Goal: Task Accomplishment & Management: Complete application form

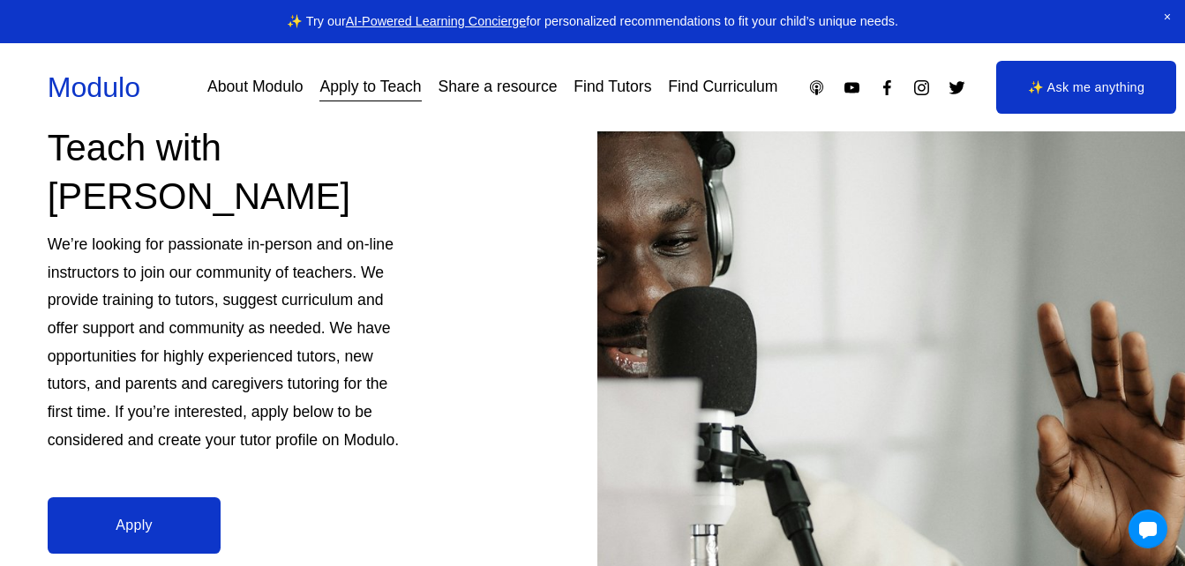
scroll to position [176, 0]
click at [400, 91] on link "Apply to Teach" at bounding box center [369, 87] width 101 height 31
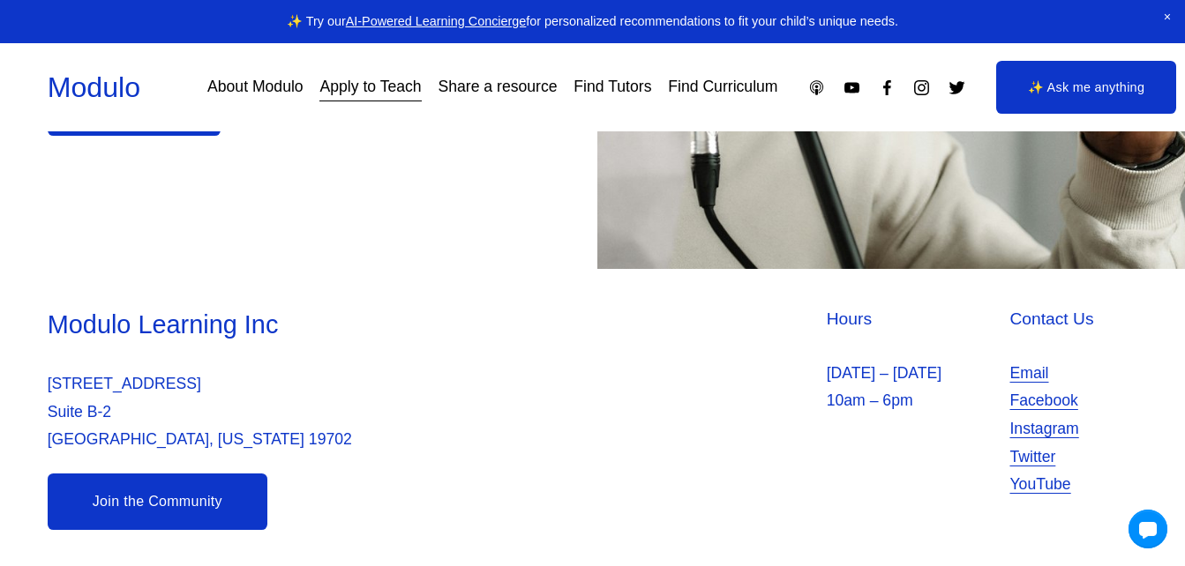
scroll to position [596, 0]
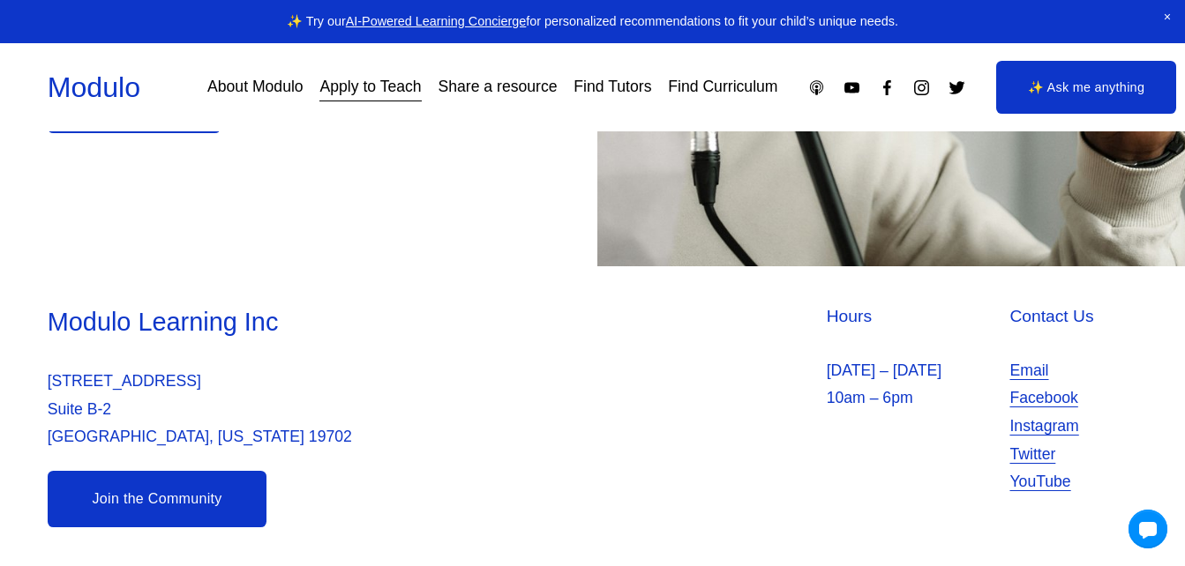
click at [395, 93] on link "Apply to Teach" at bounding box center [369, 87] width 101 height 31
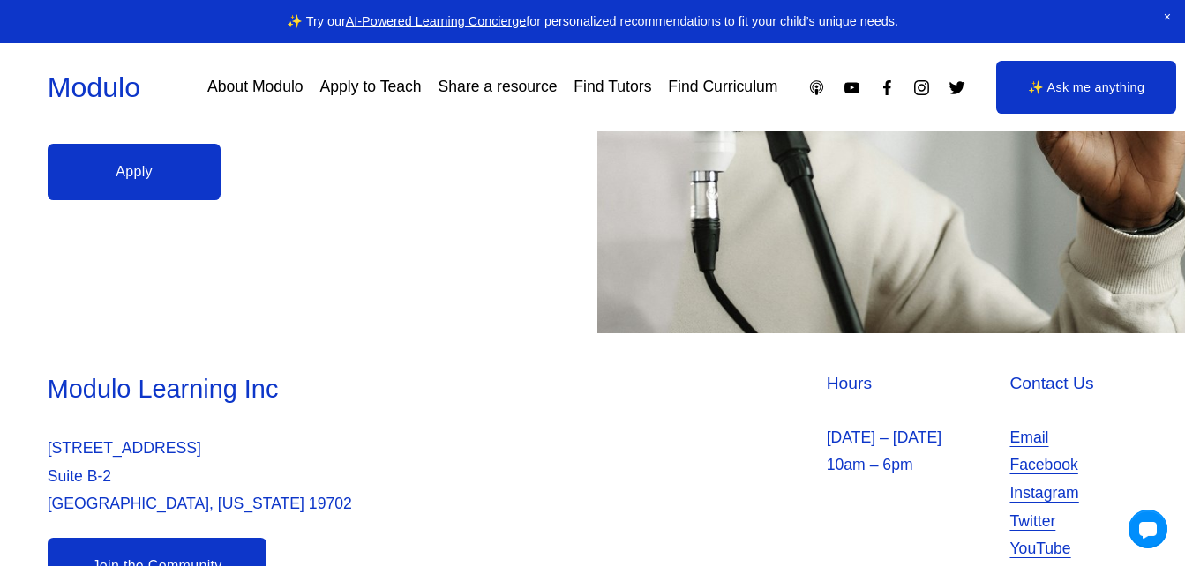
scroll to position [596, 0]
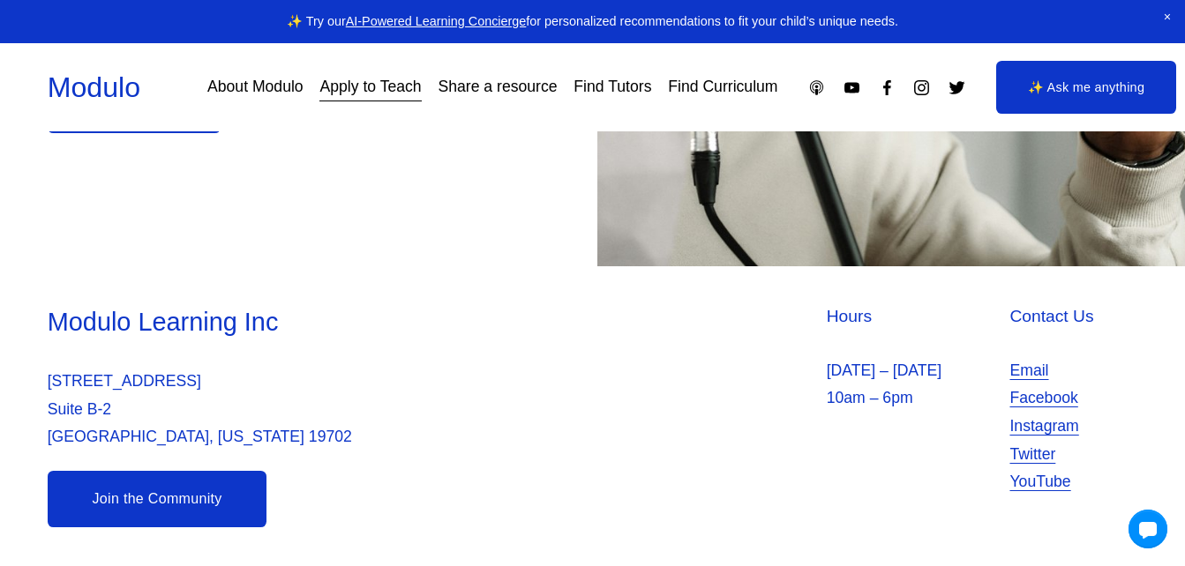
click at [617, 86] on link "Find Tutors" at bounding box center [612, 87] width 78 height 31
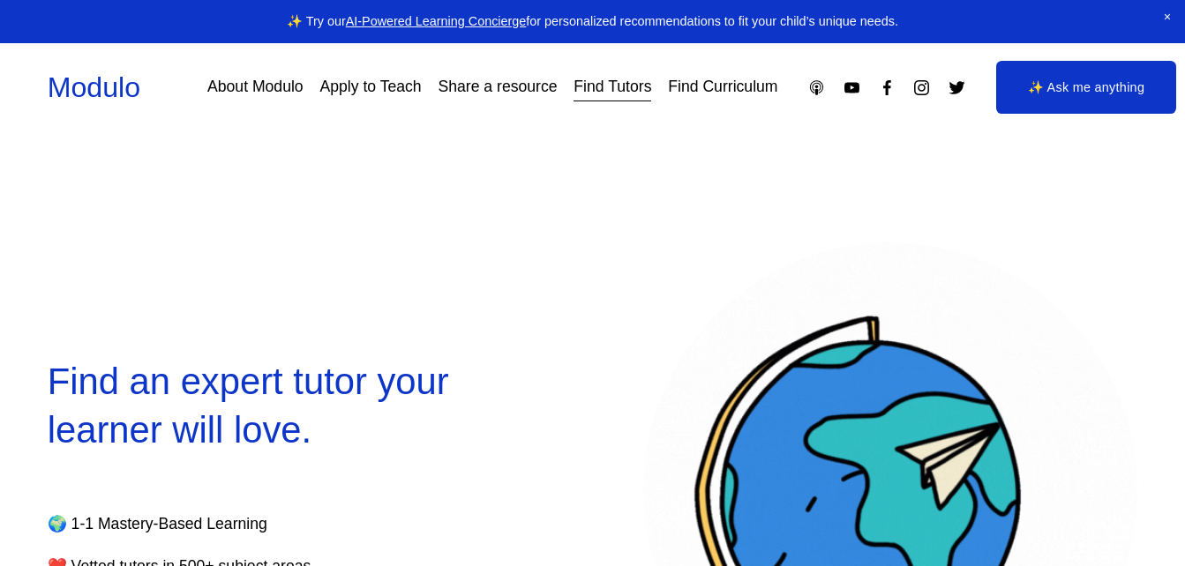
select select "**"
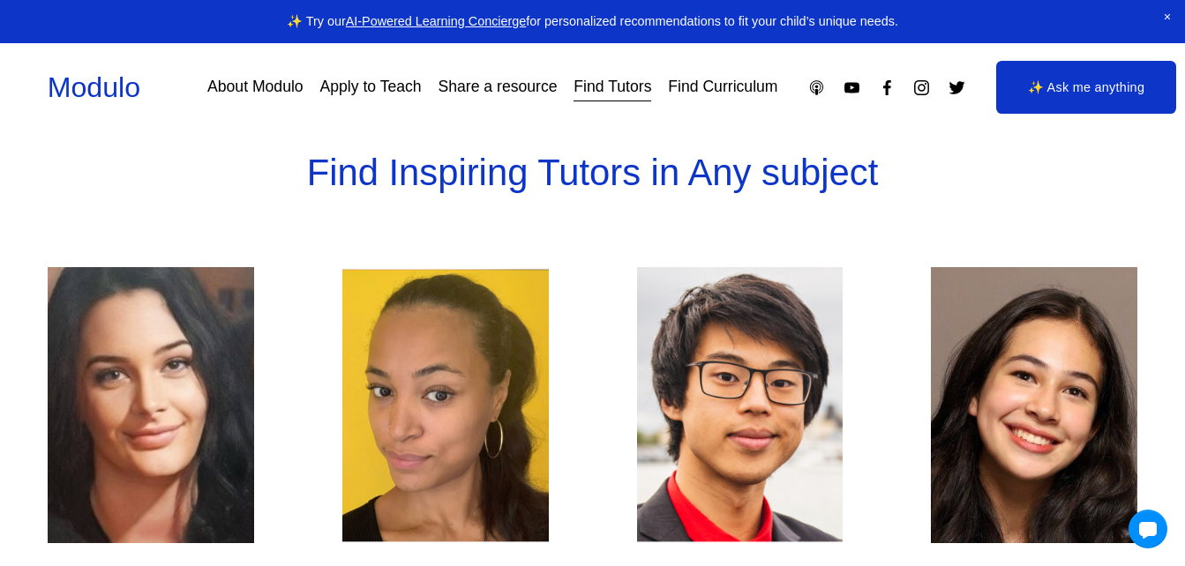
click at [619, 71] on div "Modulo About Modulo Apply to Teach Share a resource Find Tutors Find Curriculum" at bounding box center [413, 88] width 730 height 40
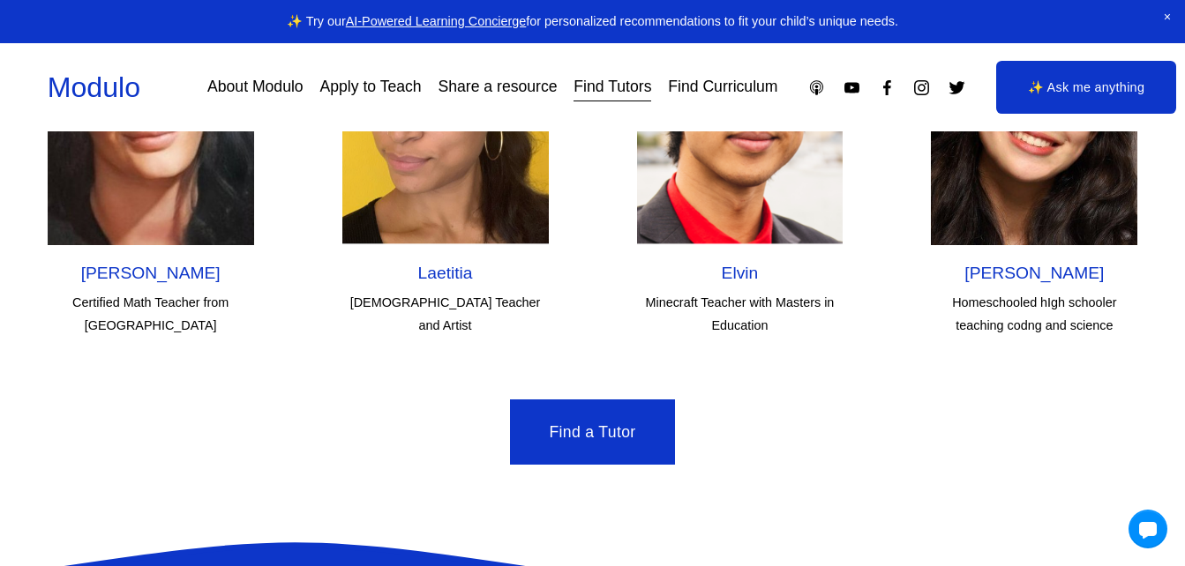
scroll to position [5328, 0]
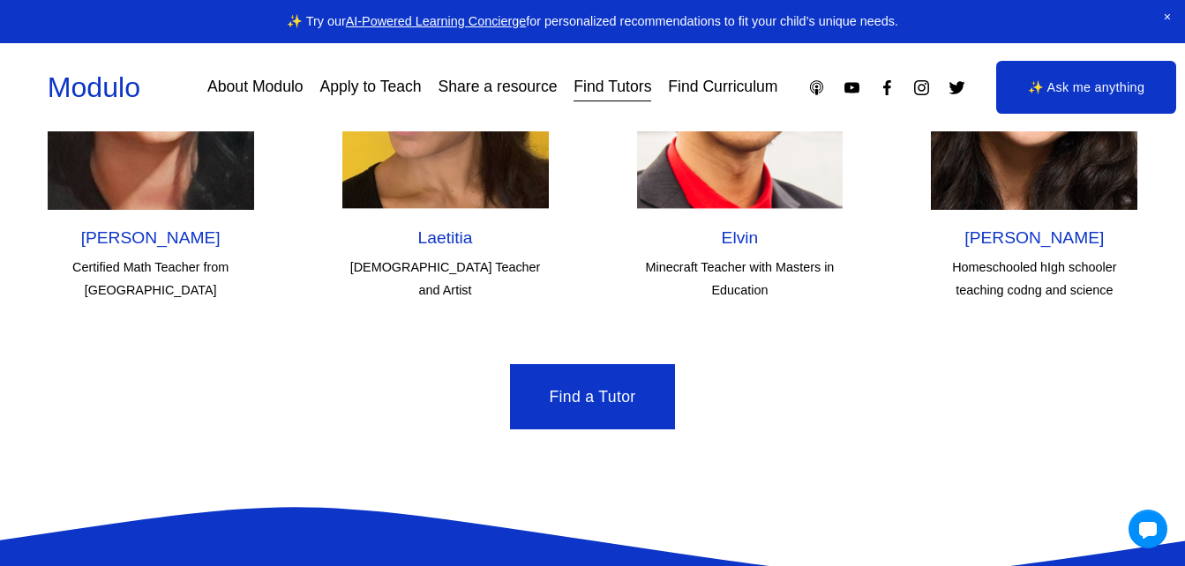
click at [619, 71] on div "Modulo About Modulo Apply to Teach Share a resource Find Tutors Find Curriculum" at bounding box center [413, 88] width 730 height 40
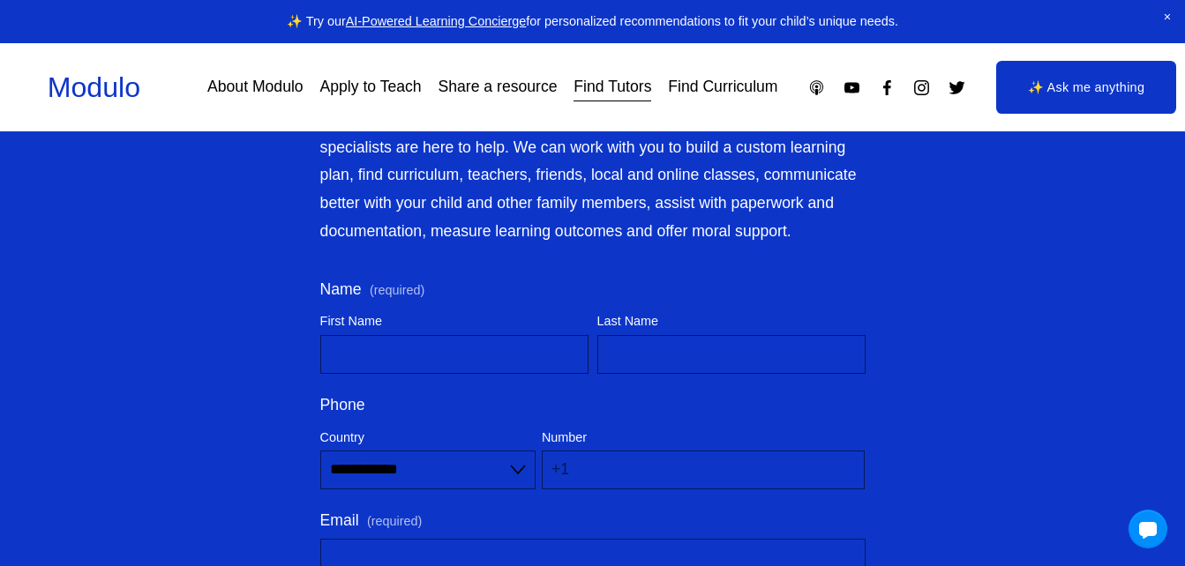
scroll to position [5963, 0]
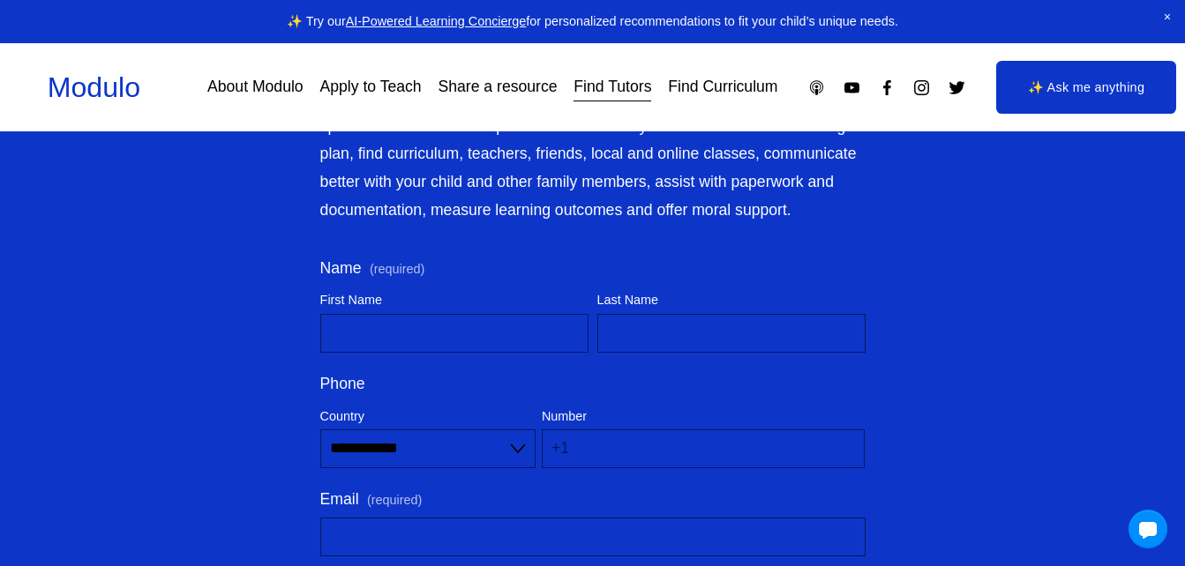
click at [619, 71] on div "Modulo About Modulo Apply to Teach Share a resource Find Tutors Find Curriculum" at bounding box center [413, 88] width 730 height 40
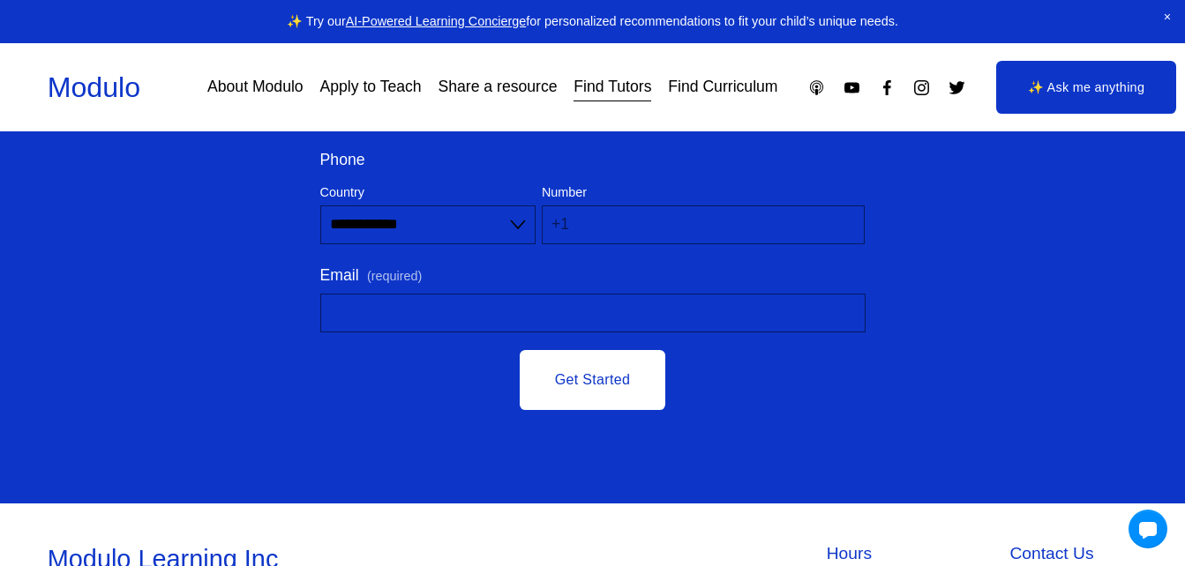
scroll to position [6145, 0]
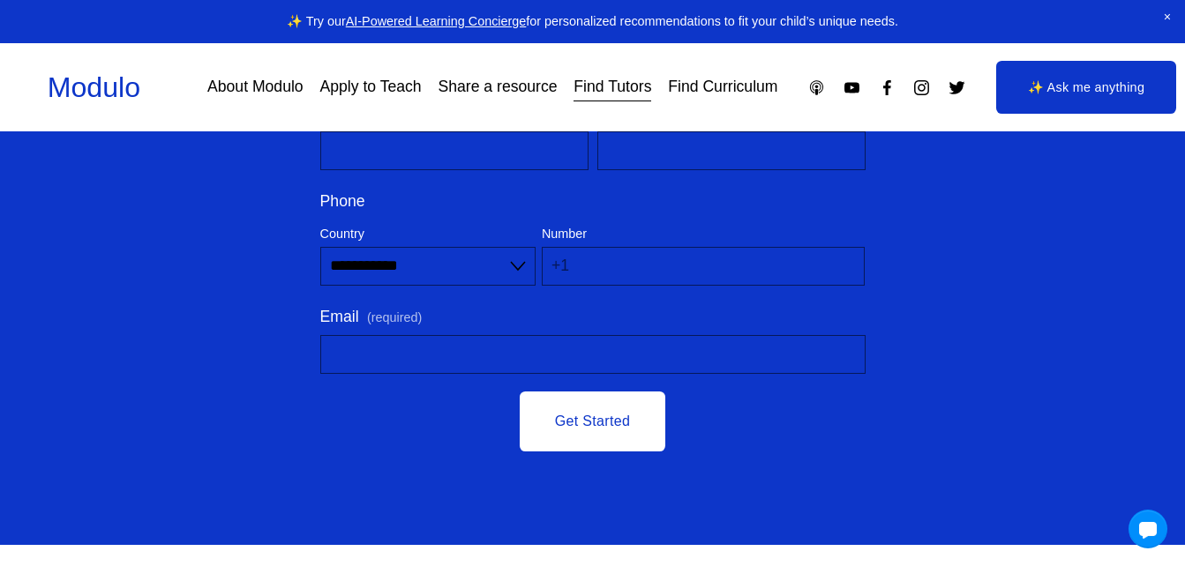
click at [346, 83] on link "Apply to Teach" at bounding box center [369, 87] width 101 height 31
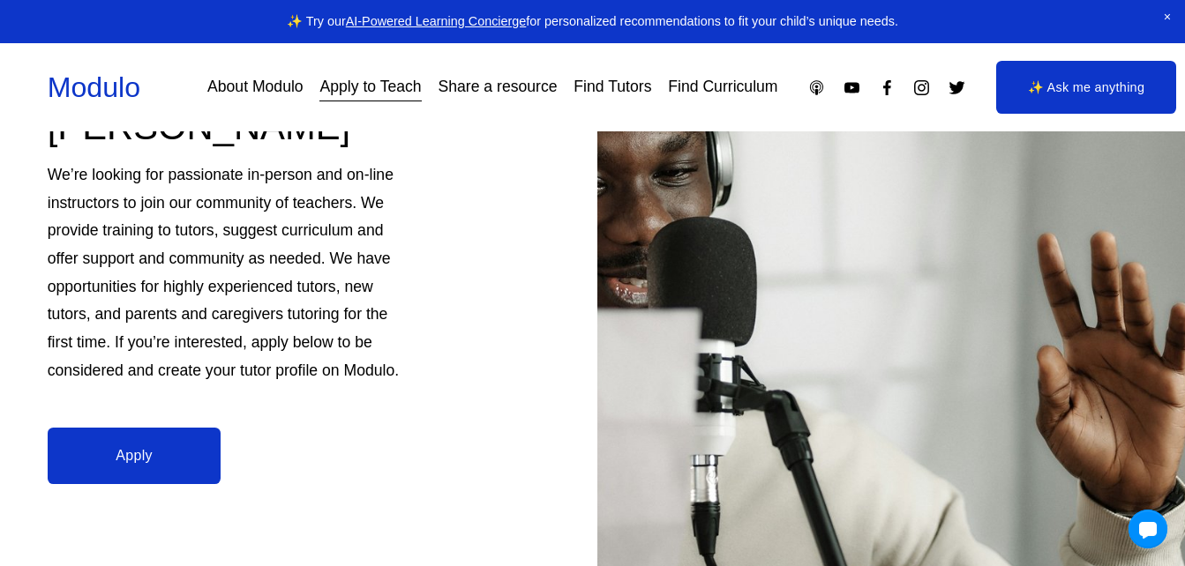
scroll to position [247, 0]
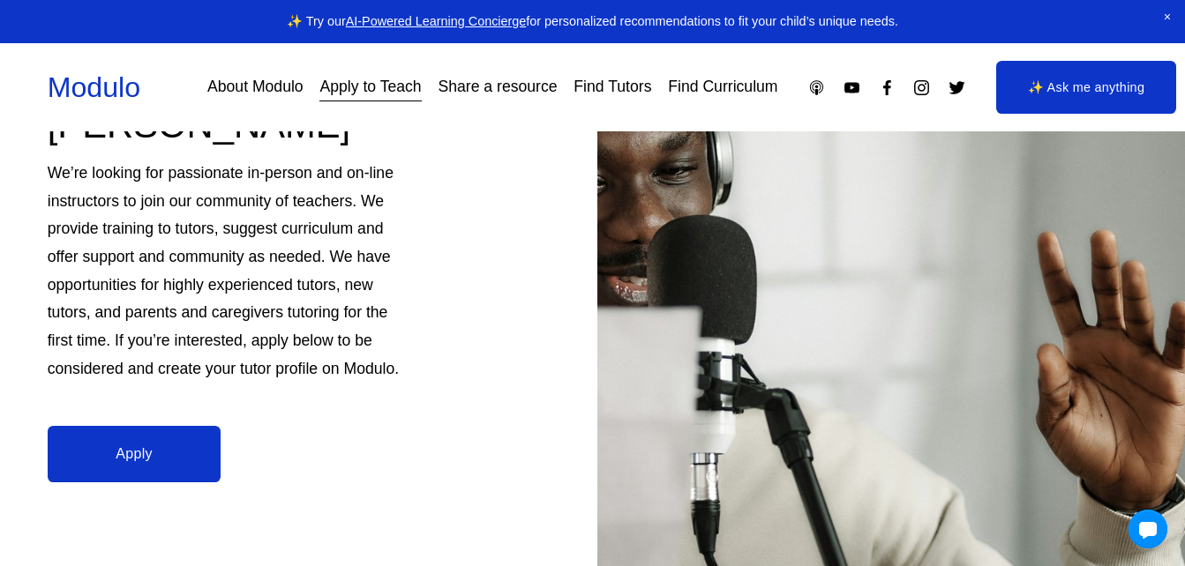
click at [126, 437] on link "Apply" at bounding box center [135, 454] width 174 height 56
click at [152, 456] on link "Apply" at bounding box center [135, 454] width 174 height 56
